Goal: Information Seeking & Learning: Learn about a topic

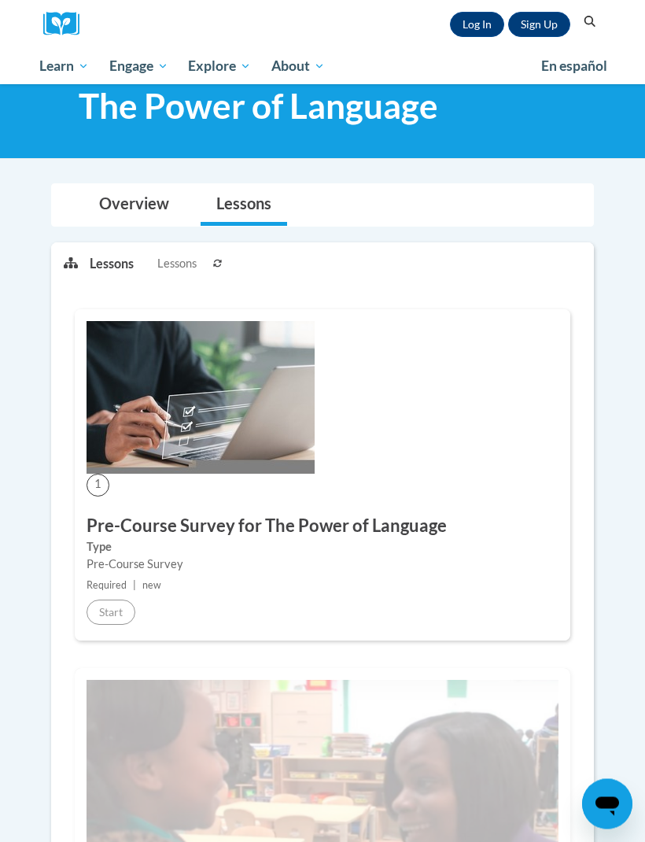
scroll to position [42, 0]
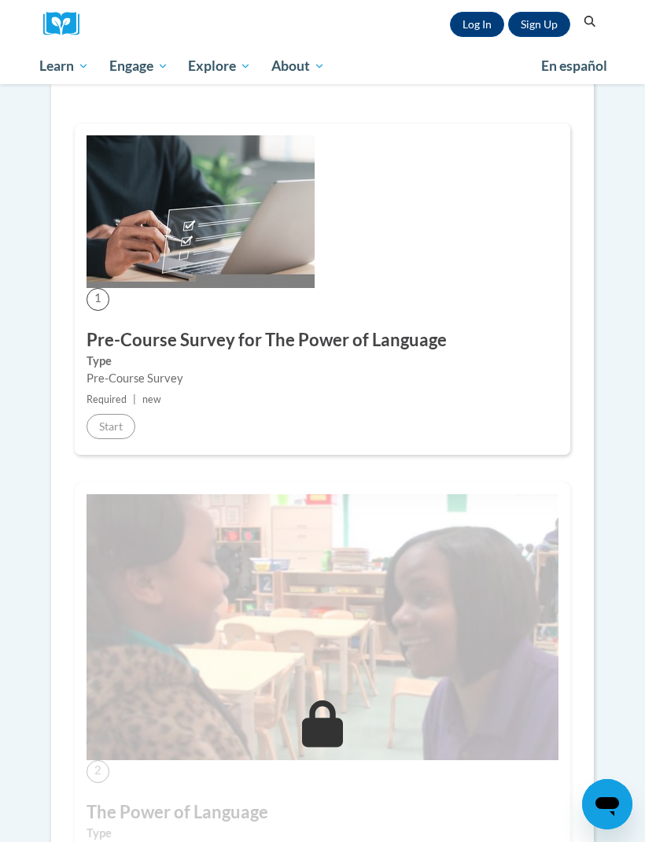
scroll to position [328, 0]
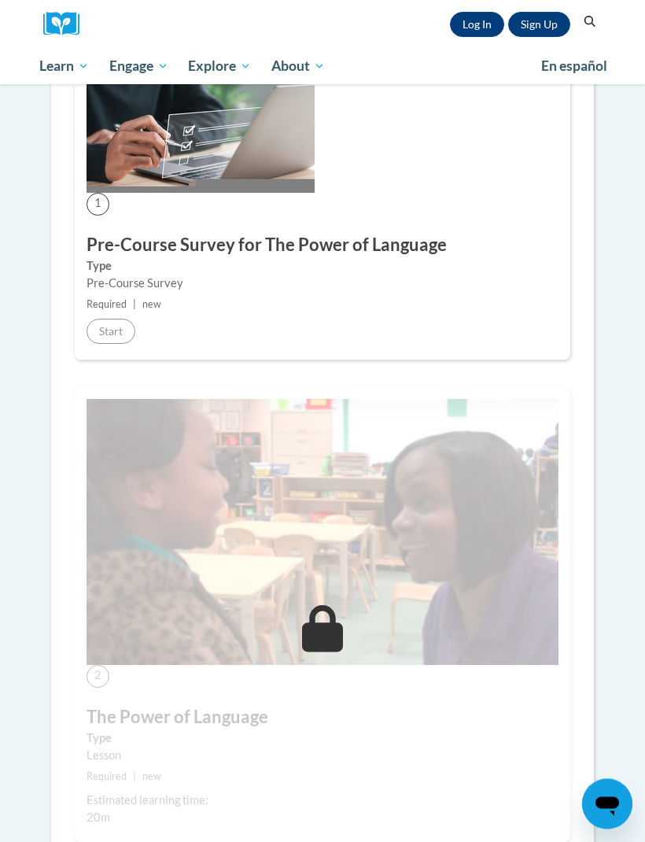
click at [303, 240] on h3 "Pre-Course Survey for The Power of Language" at bounding box center [323, 246] width 472 height 24
click at [343, 248] on h3 "Pre-Course Survey for The Power of Language" at bounding box center [323, 246] width 472 height 24
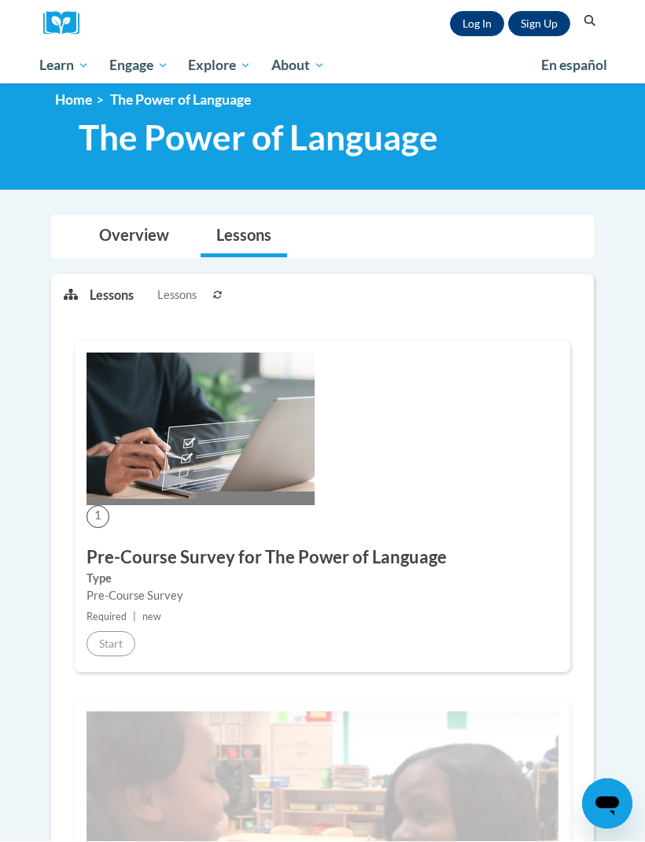
scroll to position [17, 0]
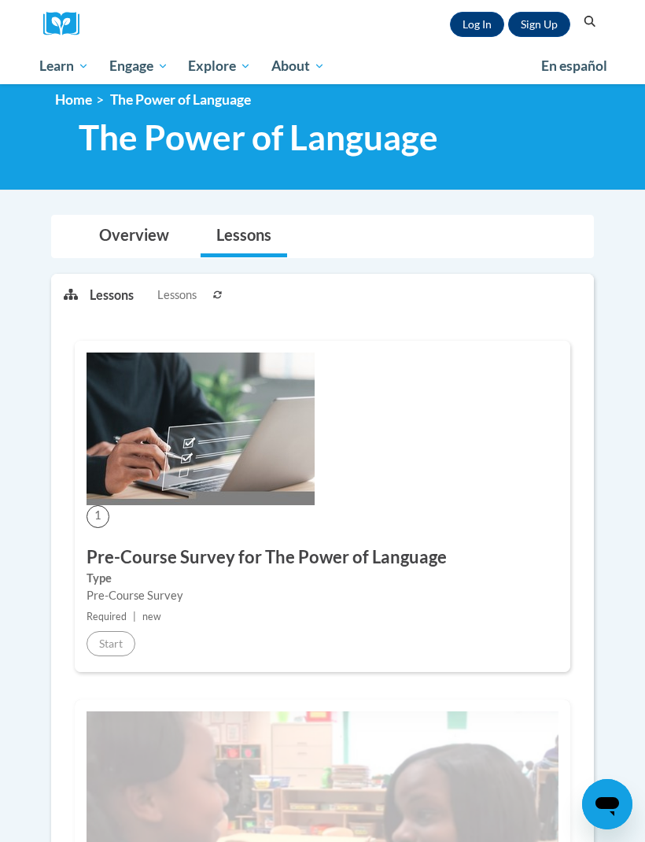
click at [483, 24] on link "Log In" at bounding box center [477, 24] width 54 height 25
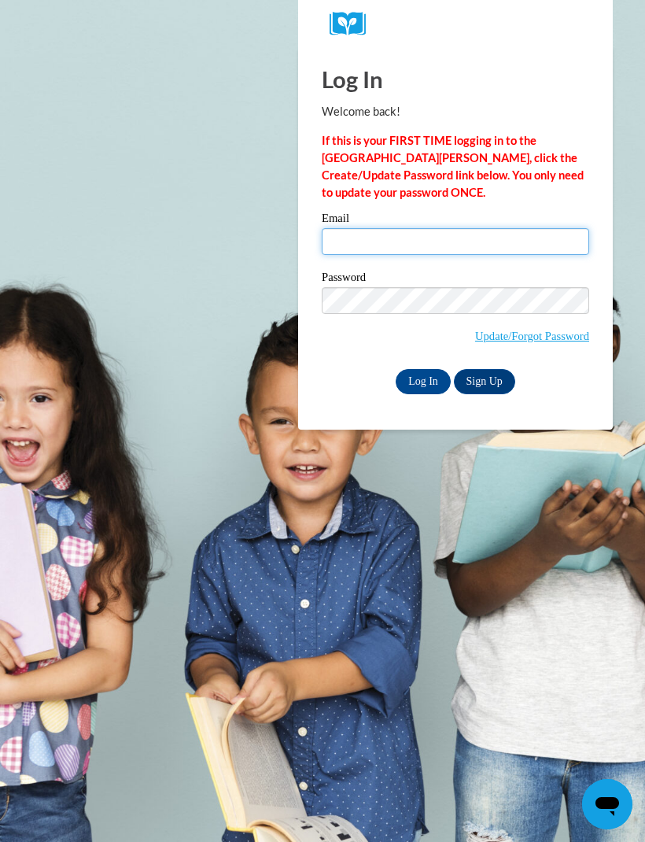
type input "[EMAIL_ADDRESS][DOMAIN_NAME]"
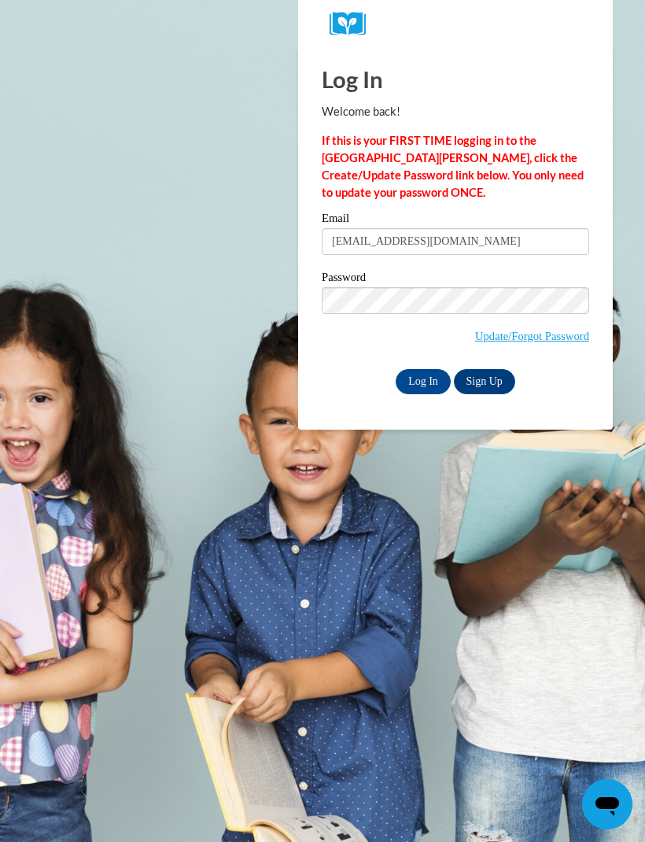
click at [423, 380] on input "Log In" at bounding box center [423, 381] width 55 height 25
click at [427, 379] on input "Log In" at bounding box center [423, 381] width 55 height 25
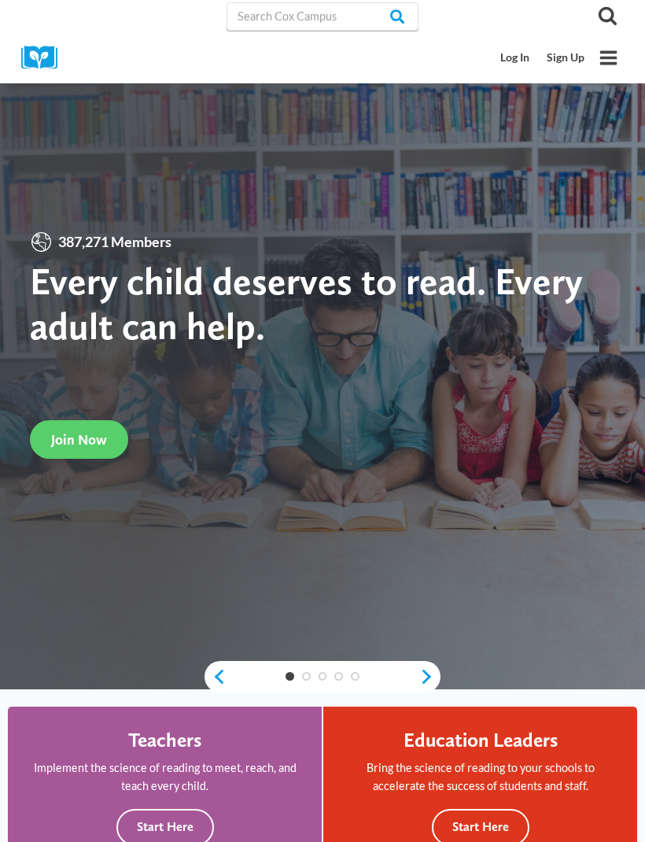
click at [511, 58] on link "Log In" at bounding box center [516, 57] width 46 height 29
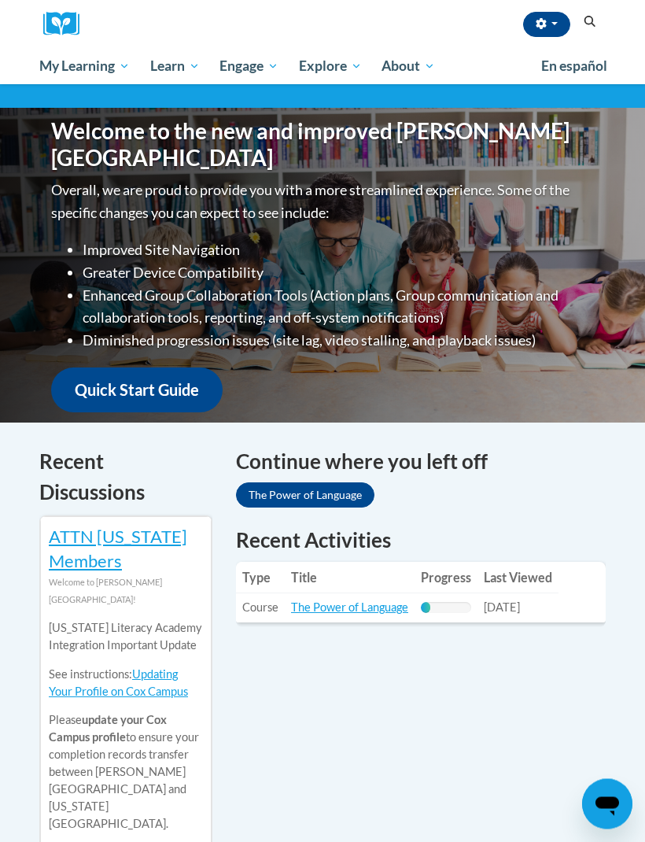
scroll to position [168, 0]
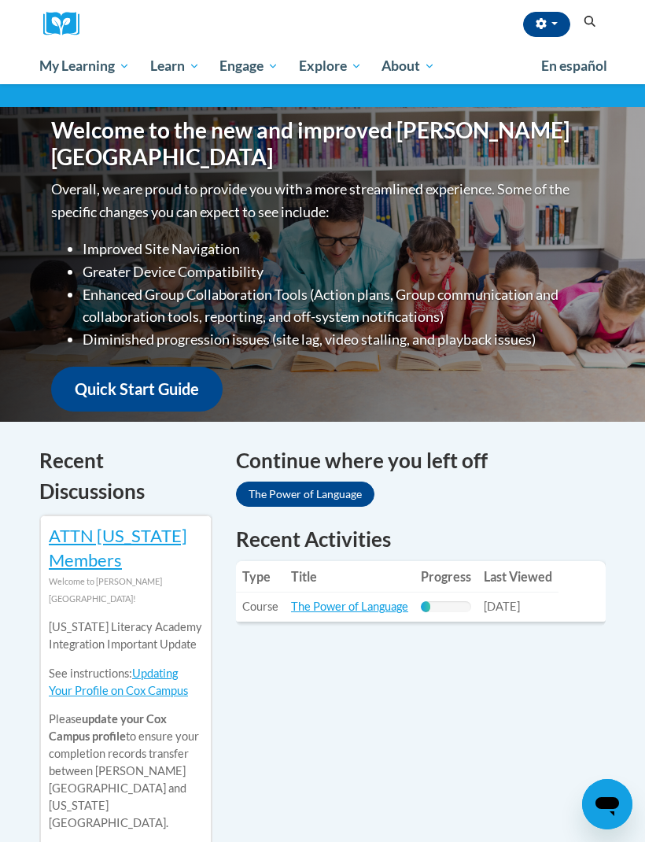
click at [353, 600] on link "The Power of Language" at bounding box center [349, 606] width 117 height 13
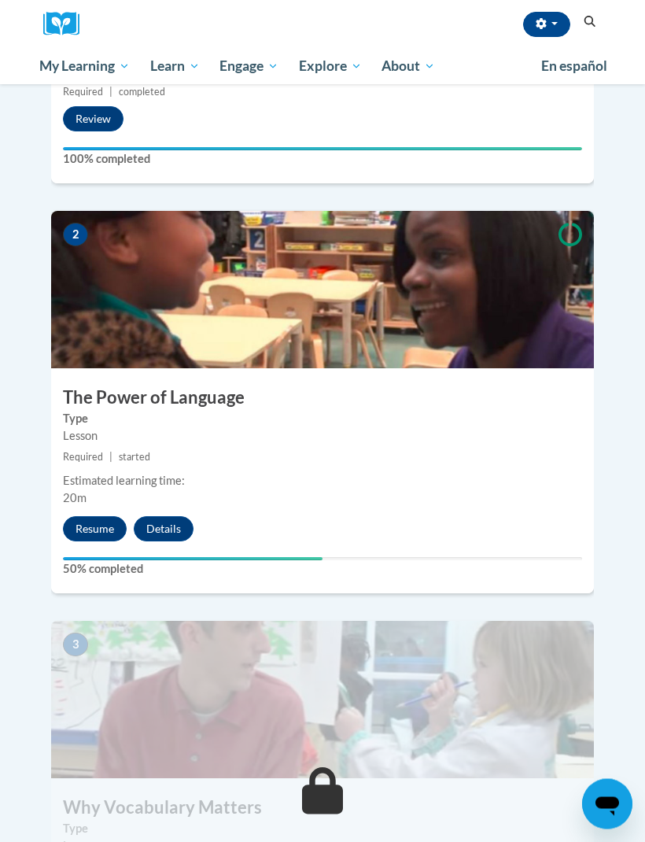
scroll to position [652, 0]
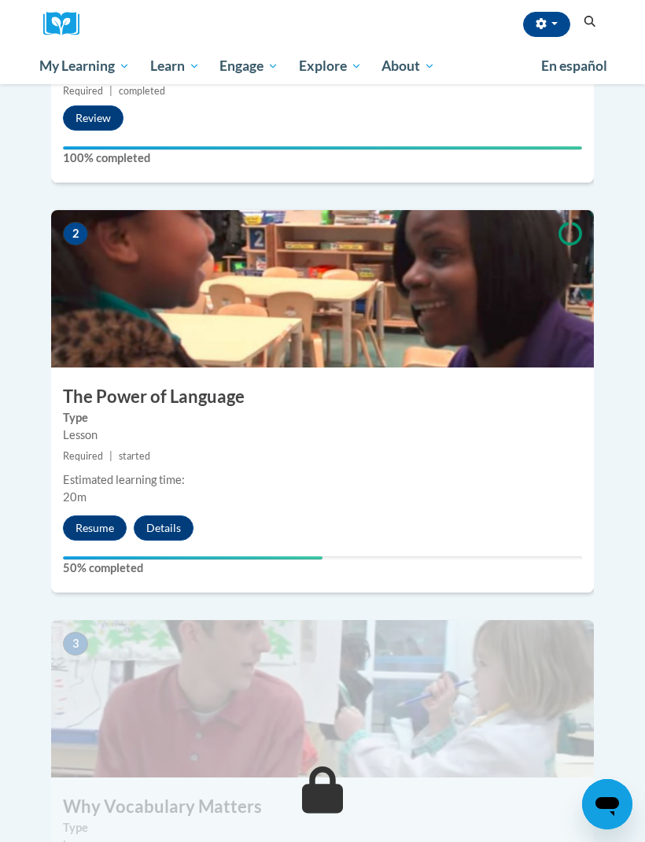
click at [93, 515] on button "Resume" at bounding box center [95, 527] width 64 height 25
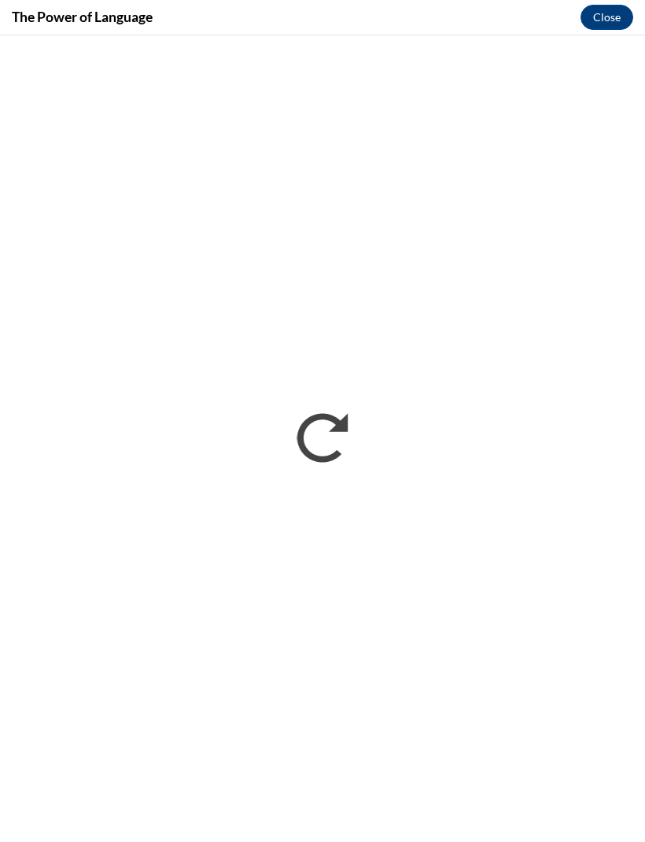
scroll to position [704, 0]
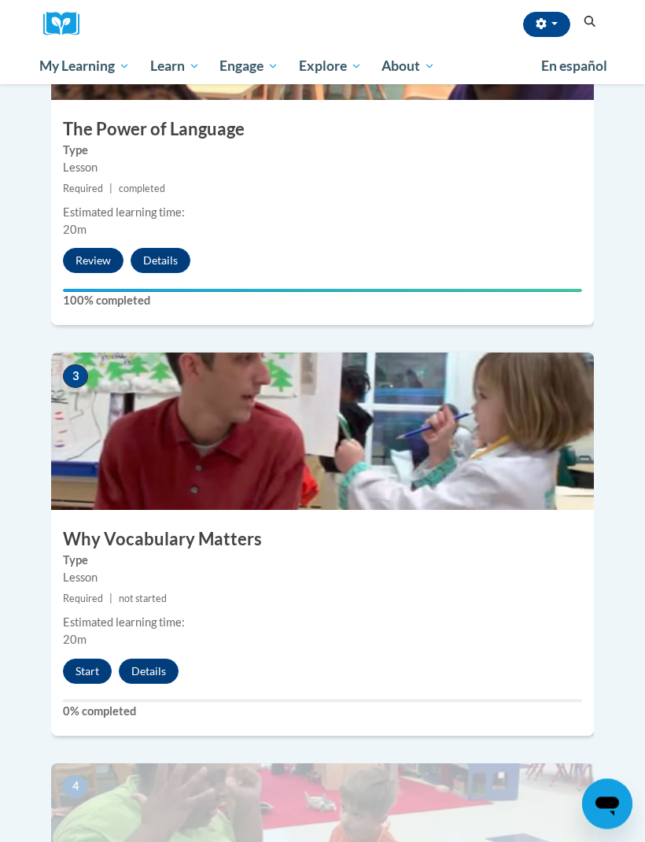
click at [89, 659] on button "Start" at bounding box center [87, 671] width 49 height 25
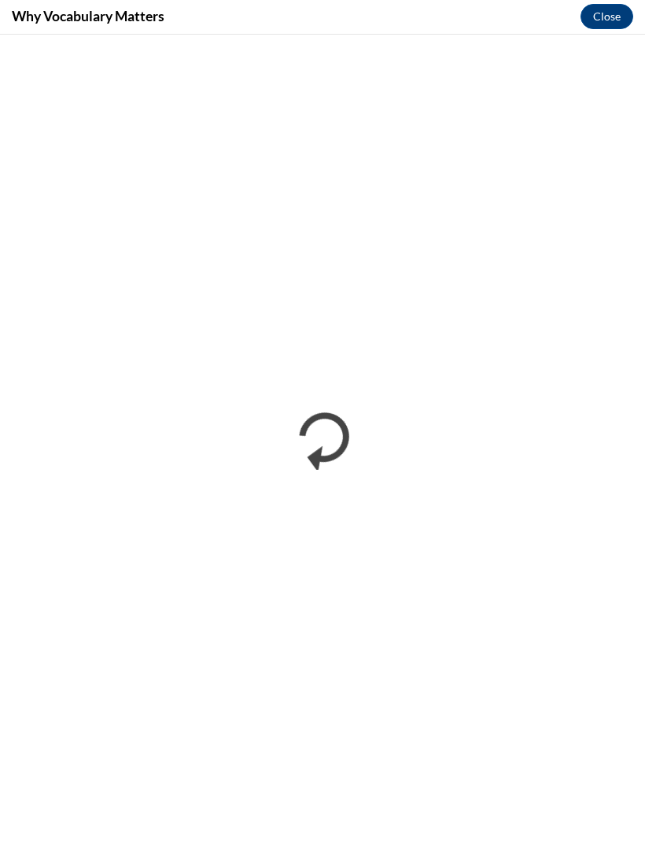
scroll to position [921, 0]
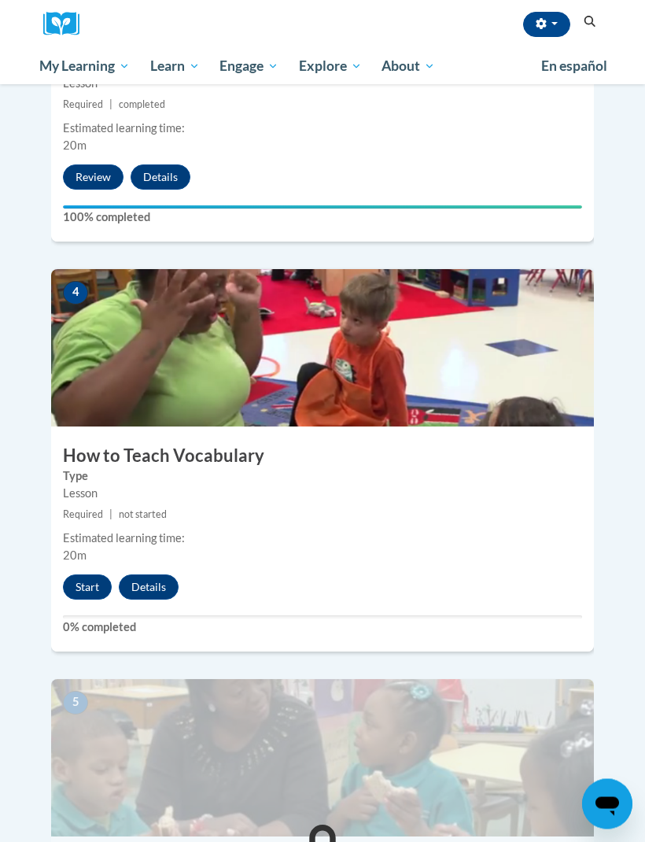
click at [85, 575] on button "Start" at bounding box center [87, 587] width 49 height 25
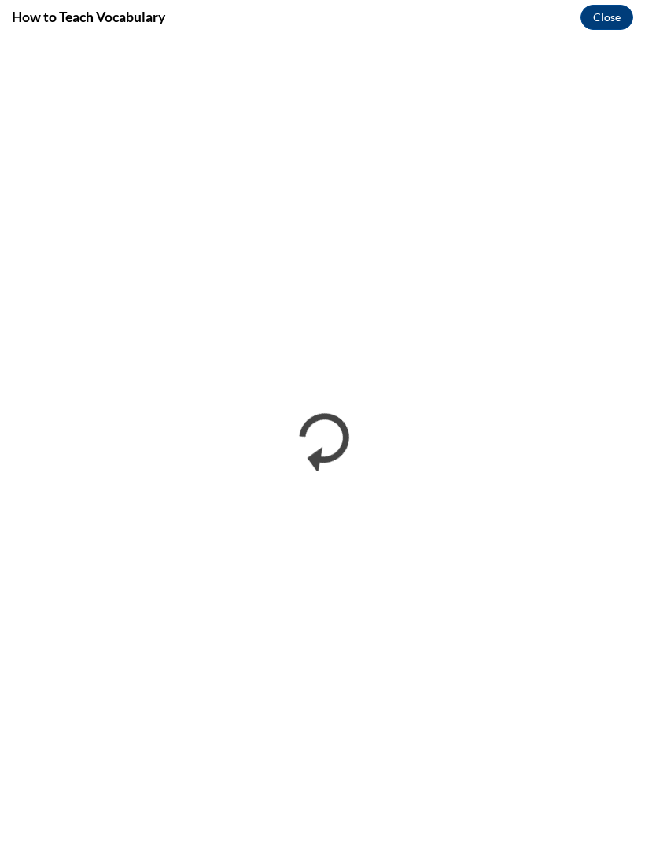
scroll to position [1413, 0]
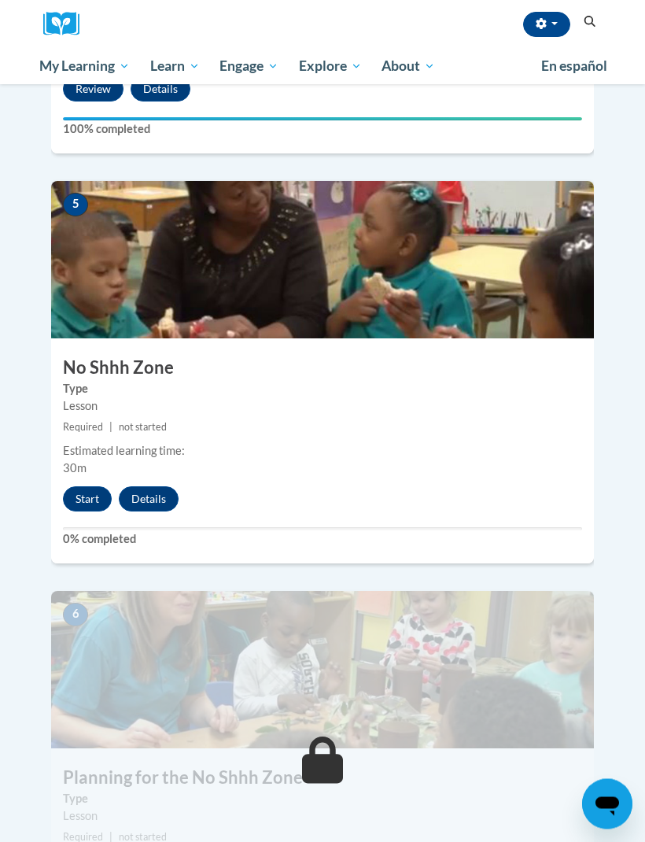
scroll to position [1913, 0]
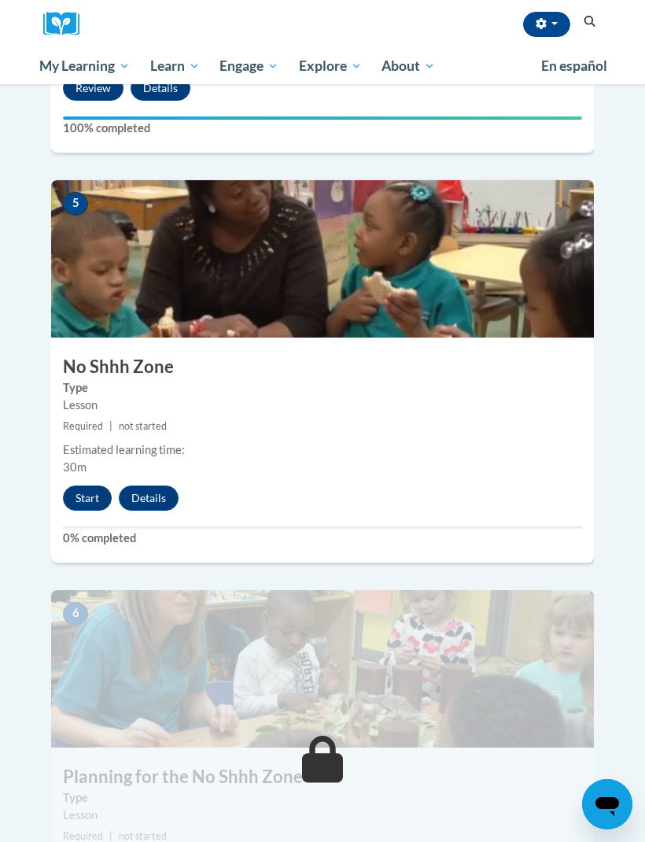
click at [75, 486] on button "Start" at bounding box center [87, 498] width 49 height 25
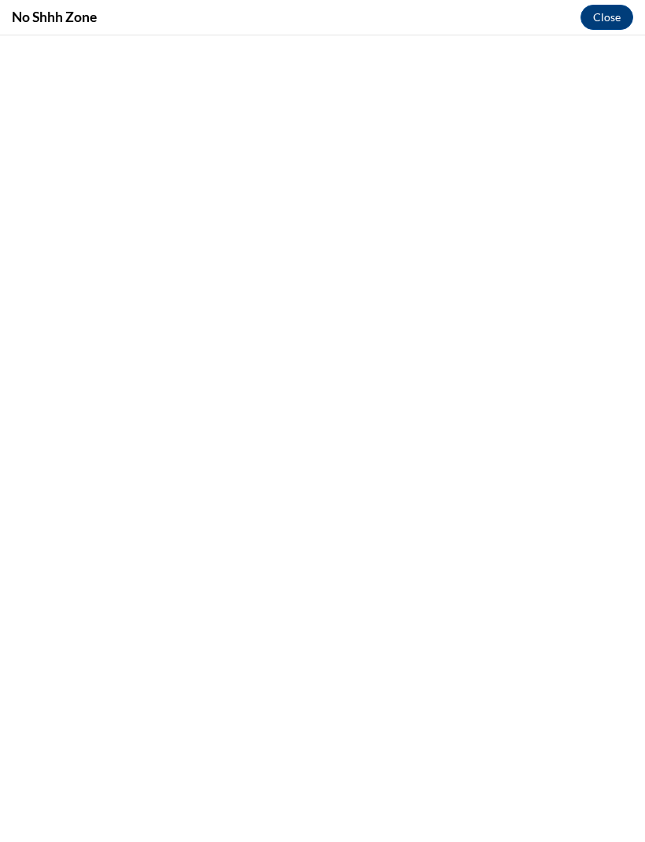
scroll to position [1467, 0]
click at [613, 17] on button "Close" at bounding box center [607, 17] width 53 height 25
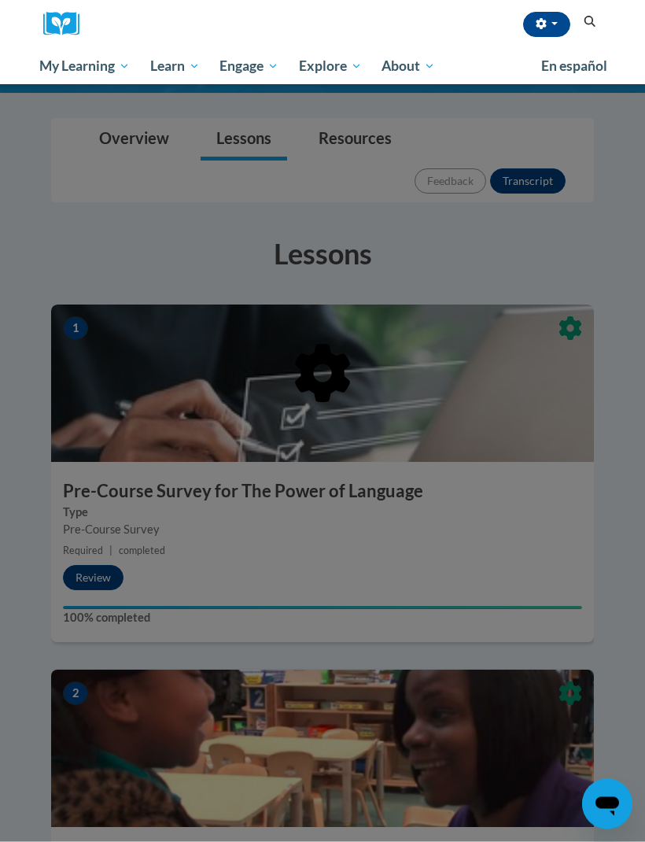
scroll to position [161, 0]
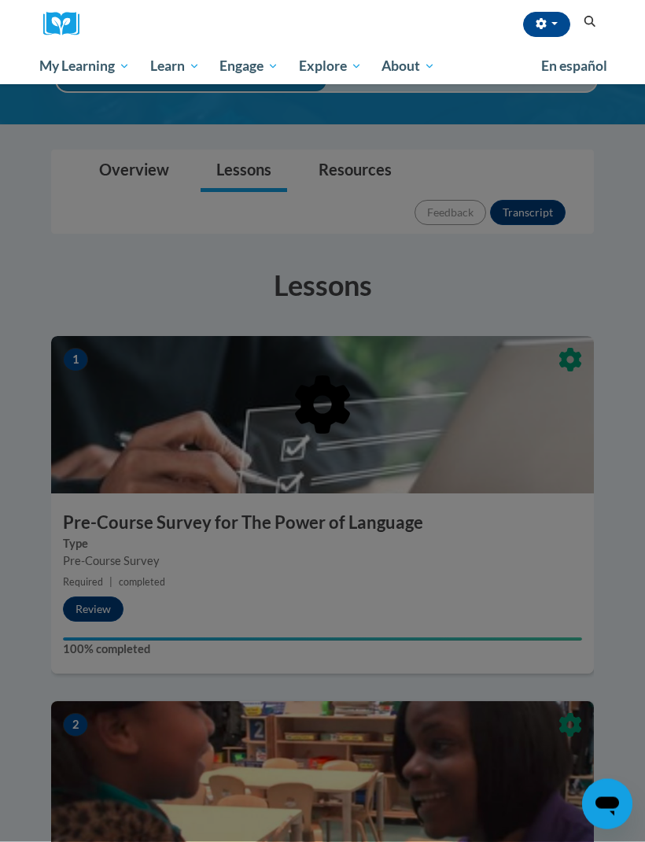
click at [623, 246] on div at bounding box center [322, 421] width 645 height 842
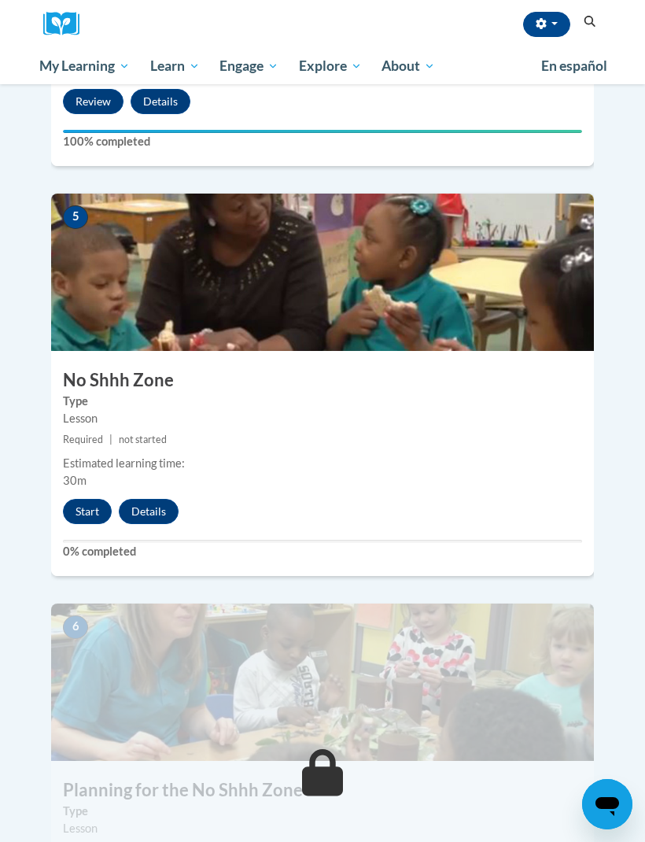
scroll to position [1922, 0]
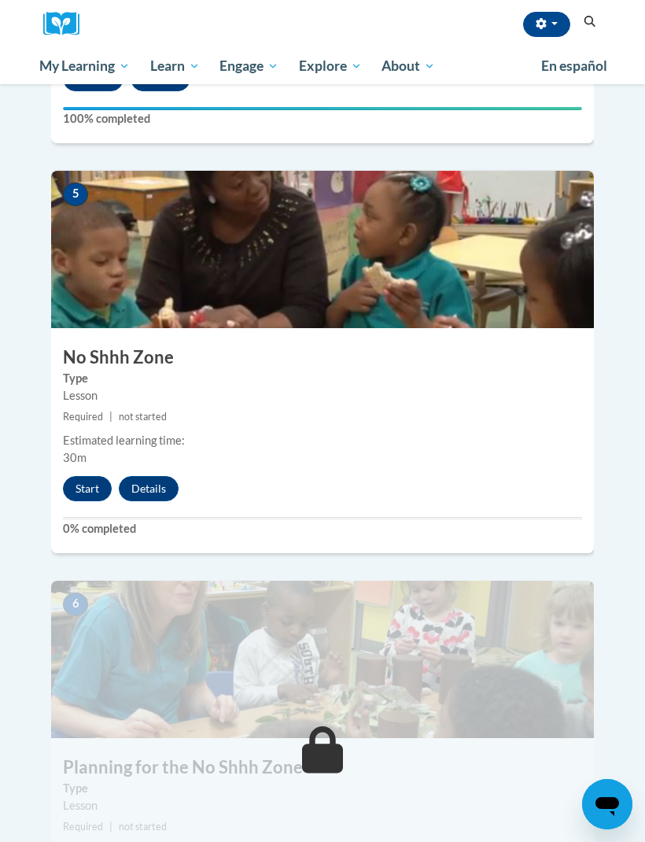
click at [90, 476] on button "Start" at bounding box center [87, 488] width 49 height 25
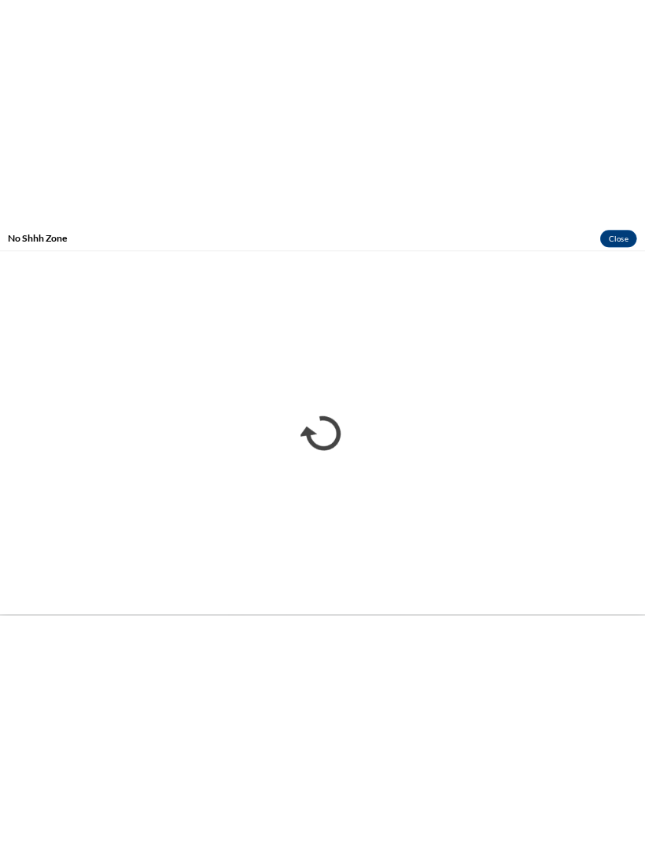
scroll to position [844, 0]
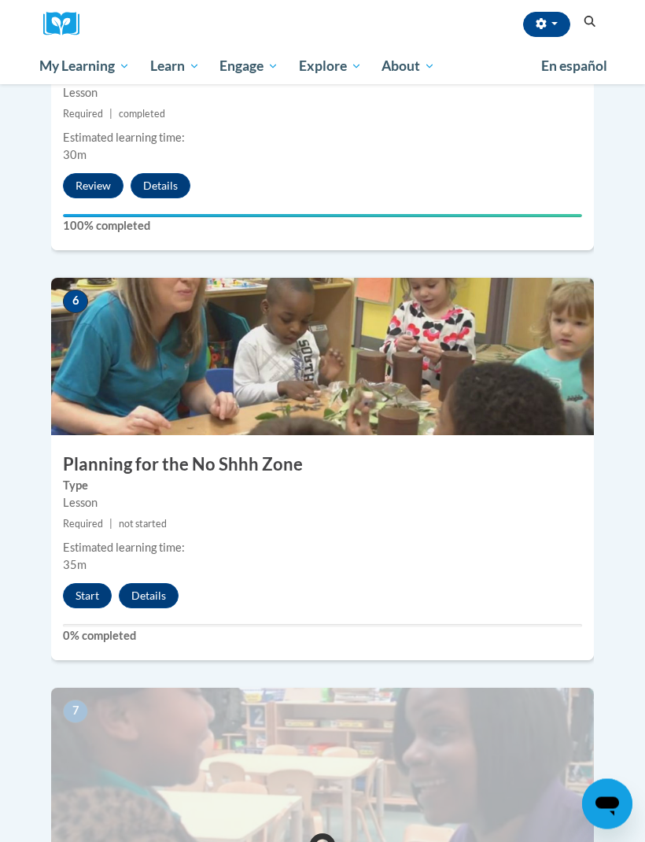
scroll to position [2225, 0]
click at [82, 583] on button "Start" at bounding box center [87, 595] width 49 height 25
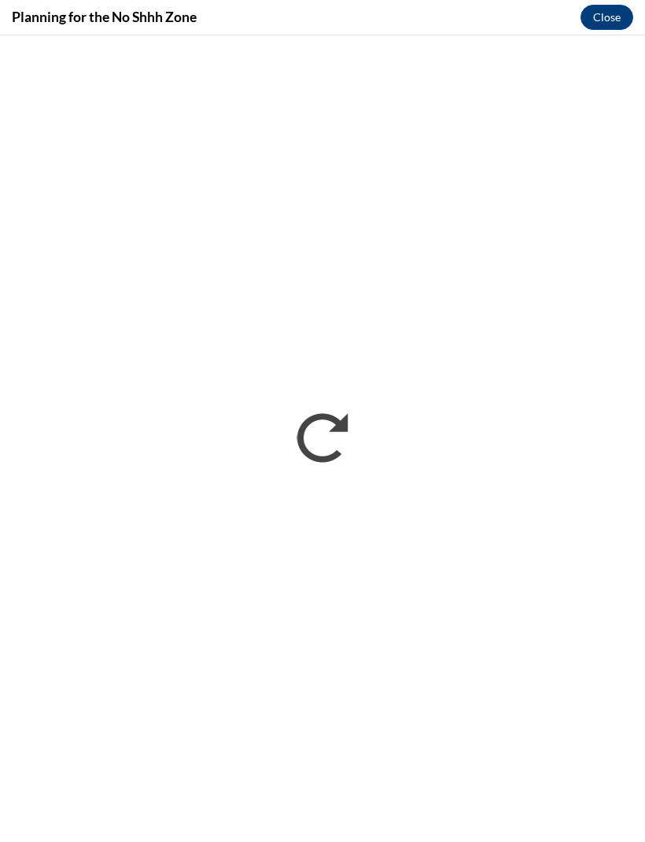
scroll to position [0, 0]
